Goal: Information Seeking & Learning: Learn about a topic

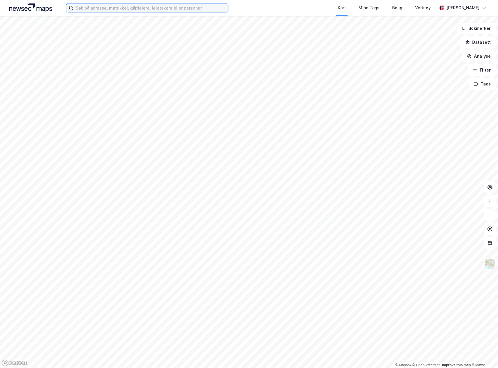
click at [107, 8] on input at bounding box center [150, 7] width 155 height 9
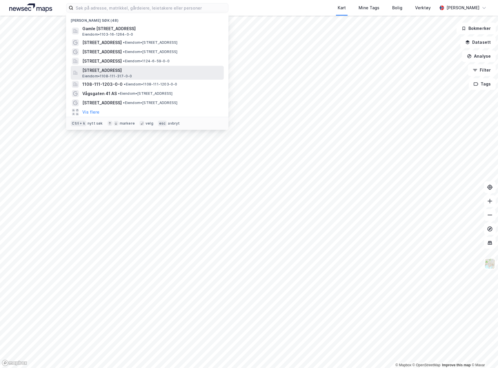
click at [124, 74] on span "Eiendom • 1108-111-317-0-0" at bounding box center [107, 76] width 50 height 5
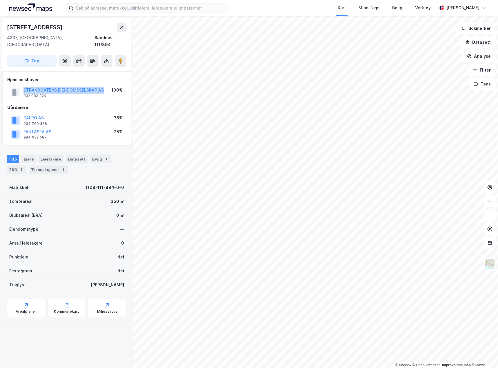
drag, startPoint x: 107, startPoint y: 84, endPoint x: 23, endPoint y: 82, distance: 83.7
click at [23, 85] on div "STRANDGATENS EIENDOMSSELSKAP AS 932 983 826 100%" at bounding box center [66, 92] width 119 height 14
copy button "STRANDGATENS EIENDOMSSELSKAP AS"
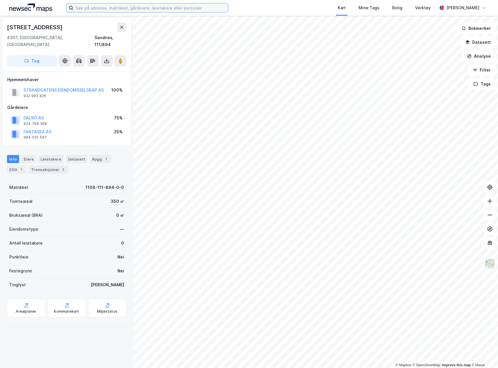
click at [196, 8] on input at bounding box center [150, 7] width 155 height 9
paste input "STRANDGATENS EIENDOMSSELSKAP AS"
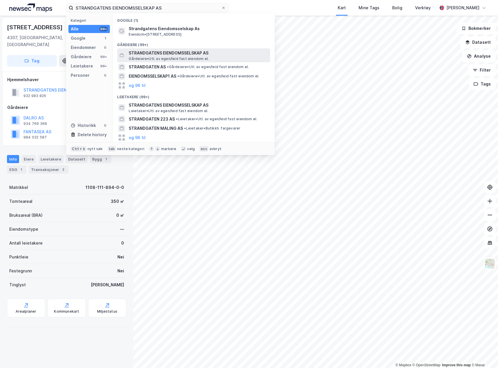
click at [211, 55] on span "STRANDGATENS EIENDOMSSELSKAP AS" at bounding box center [198, 53] width 139 height 7
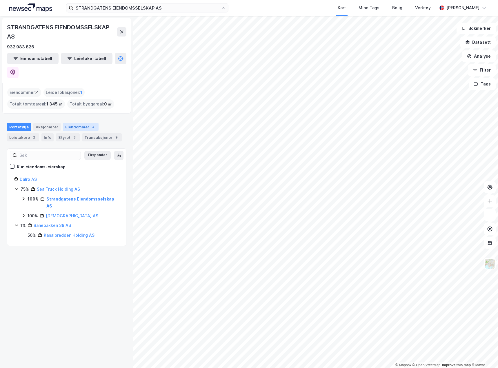
click at [75, 123] on div "Eiendommer 4" at bounding box center [81, 127] width 36 height 8
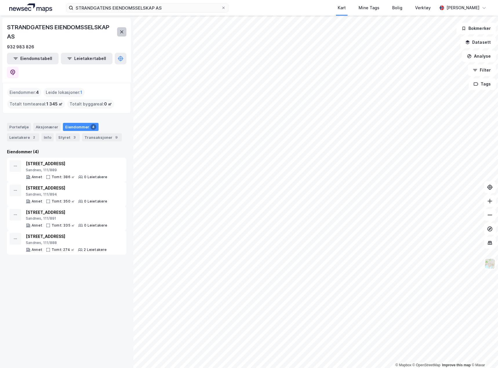
click at [123, 32] on icon at bounding box center [121, 32] width 5 height 5
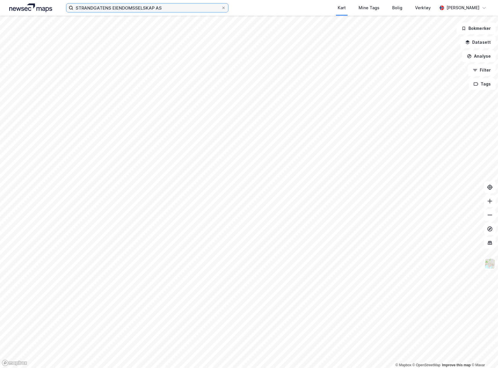
click at [190, 8] on input "STRANDGATENS EIENDOMSSELSKAP AS" at bounding box center [147, 7] width 148 height 9
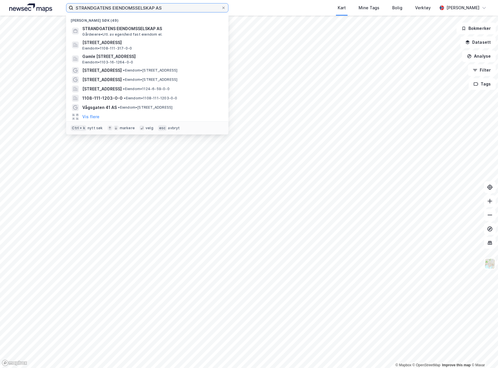
drag, startPoint x: 190, startPoint y: 8, endPoint x: -10, endPoint y: -1, distance: 200.7
click at [0, 0] on html "STRANDGATENS EIENDOMSSELSKAP AS Nylige søk (49) STRANDGATENS EIENDOMSSELSKAP AS…" at bounding box center [249, 184] width 498 height 368
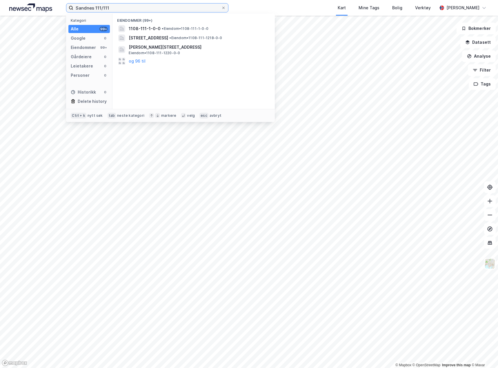
type input "Sandnes 111/111"
click at [148, 10] on input "Sandnes 111/111" at bounding box center [147, 7] width 148 height 9
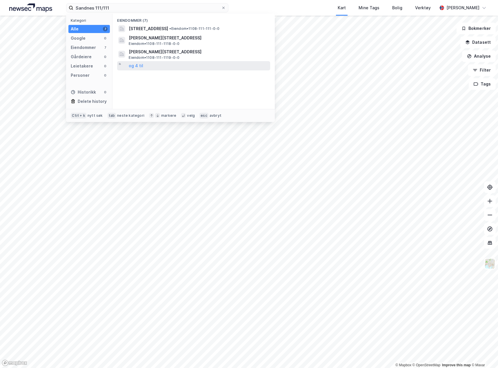
click at [143, 68] on div "og 4 til" at bounding box center [193, 65] width 153 height 9
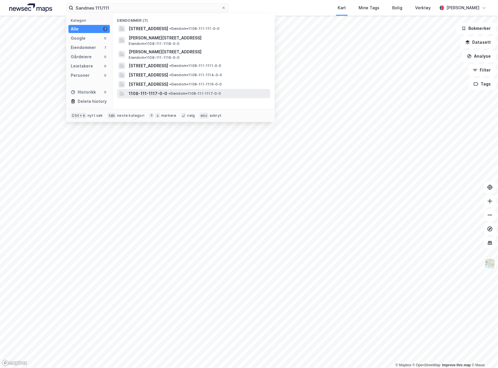
click at [197, 93] on span "• Eiendom • 1108-111-1117-0-0" at bounding box center [194, 93] width 52 height 5
